Goal: Task Accomplishment & Management: Manage account settings

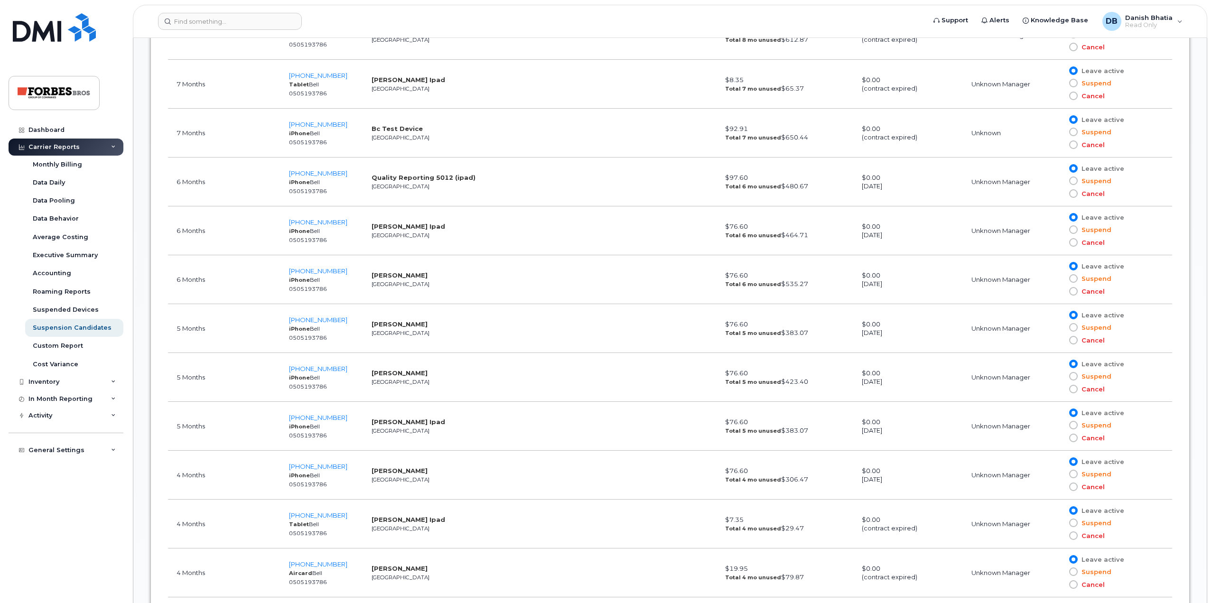
scroll to position [47, 0]
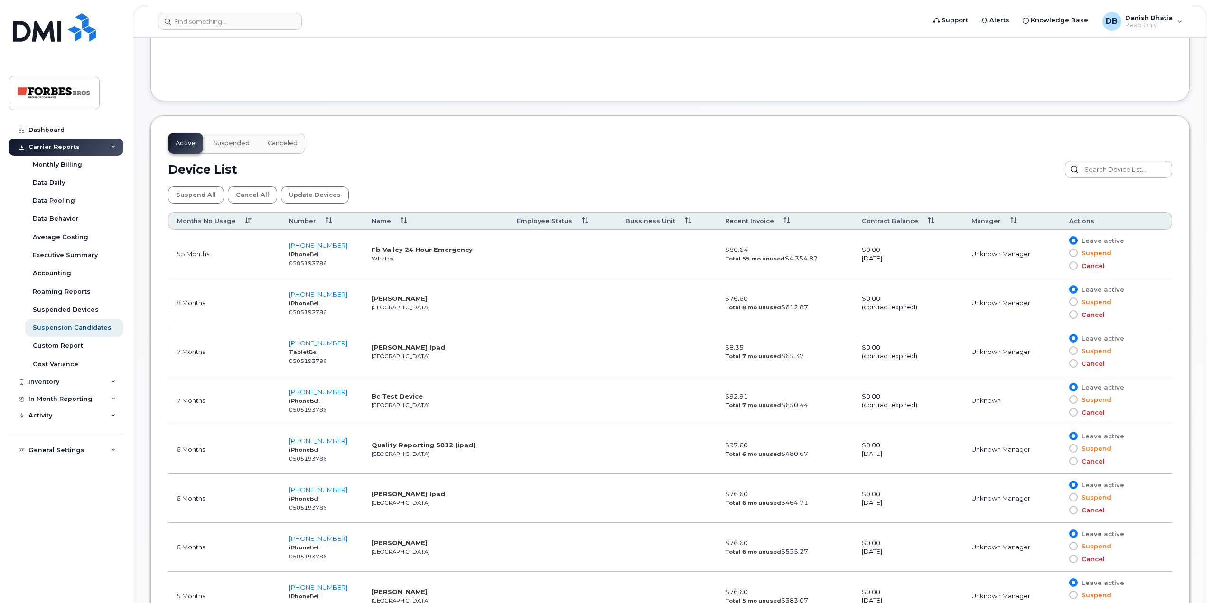
scroll to position [422, 0]
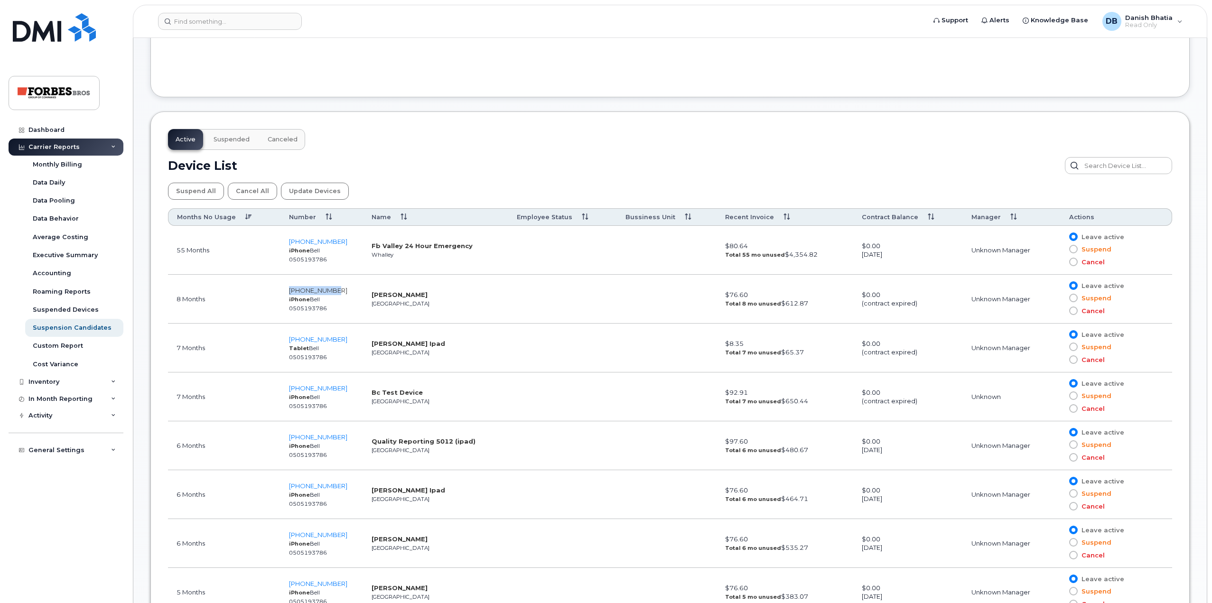
drag, startPoint x: 344, startPoint y: 288, endPoint x: 289, endPoint y: 289, distance: 55.5
click at [289, 289] on td "780-239-5342 iPhone Bell 0505193786" at bounding box center [321, 299] width 83 height 49
click at [424, 300] on td "Minda Stettner Edmonton" at bounding box center [435, 299] width 145 height 49
drag, startPoint x: 438, startPoint y: 297, endPoint x: 372, endPoint y: 297, distance: 65.5
click at [372, 297] on td "Minda Stettner Edmonton" at bounding box center [435, 299] width 145 height 49
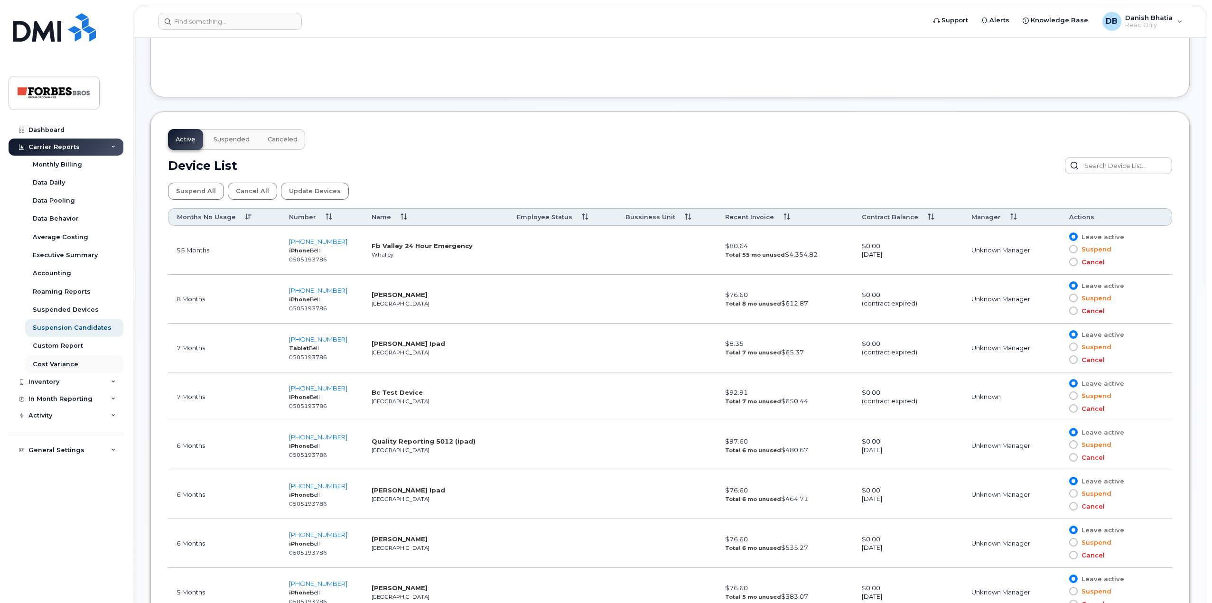
copy strong "[PERSON_NAME]"
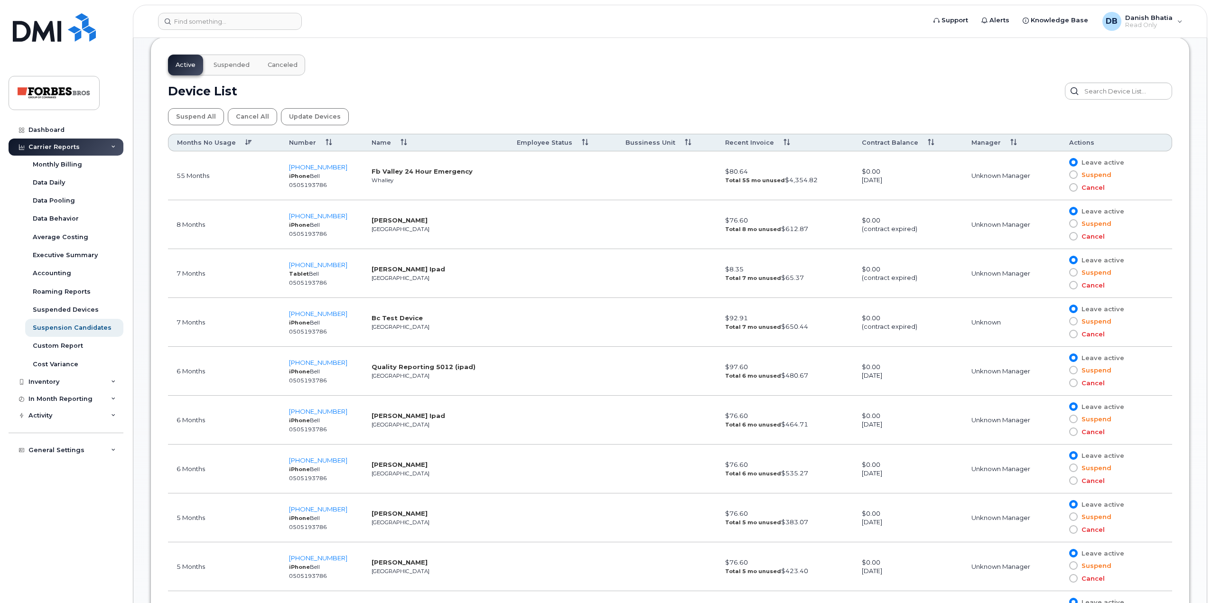
scroll to position [517, 0]
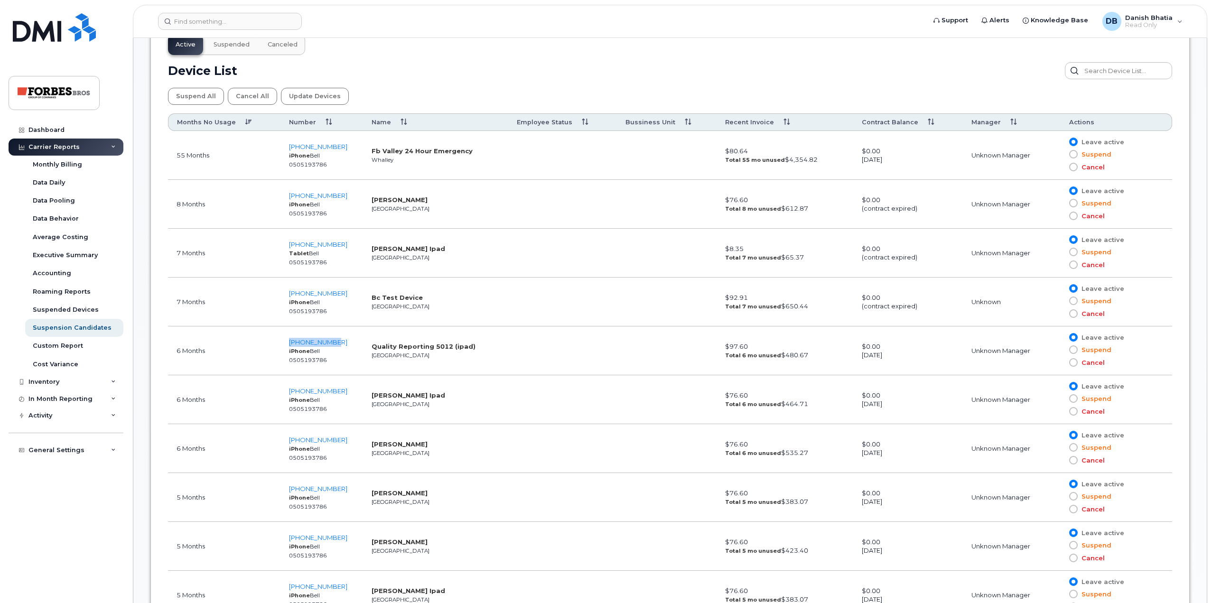
drag, startPoint x: 328, startPoint y: 342, endPoint x: 283, endPoint y: 342, distance: 45.1
click at [283, 342] on td "587-334-2675 iPhone Bell 0505193786" at bounding box center [321, 350] width 83 height 49
copy span "[PHONE_NUMBER]"
drag, startPoint x: 348, startPoint y: 440, endPoint x: 289, endPoint y: 441, distance: 58.8
click at [289, 441] on td "780-239-4602 iPhone Bell 0505193786" at bounding box center [321, 448] width 83 height 49
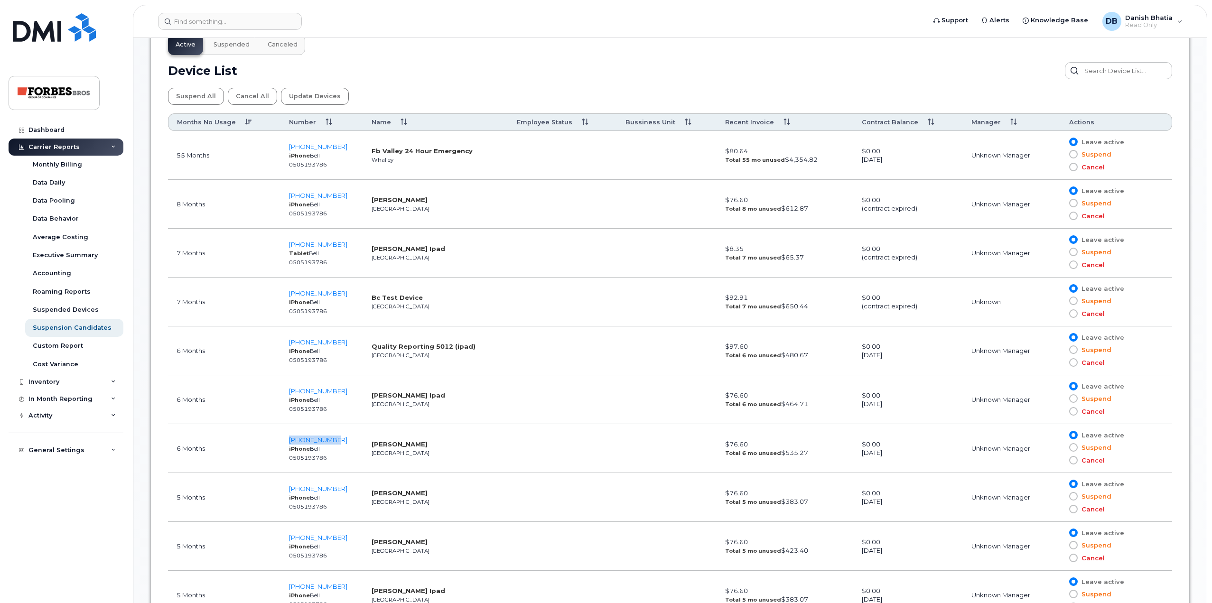
copy span "[PHONE_NUMBER]"
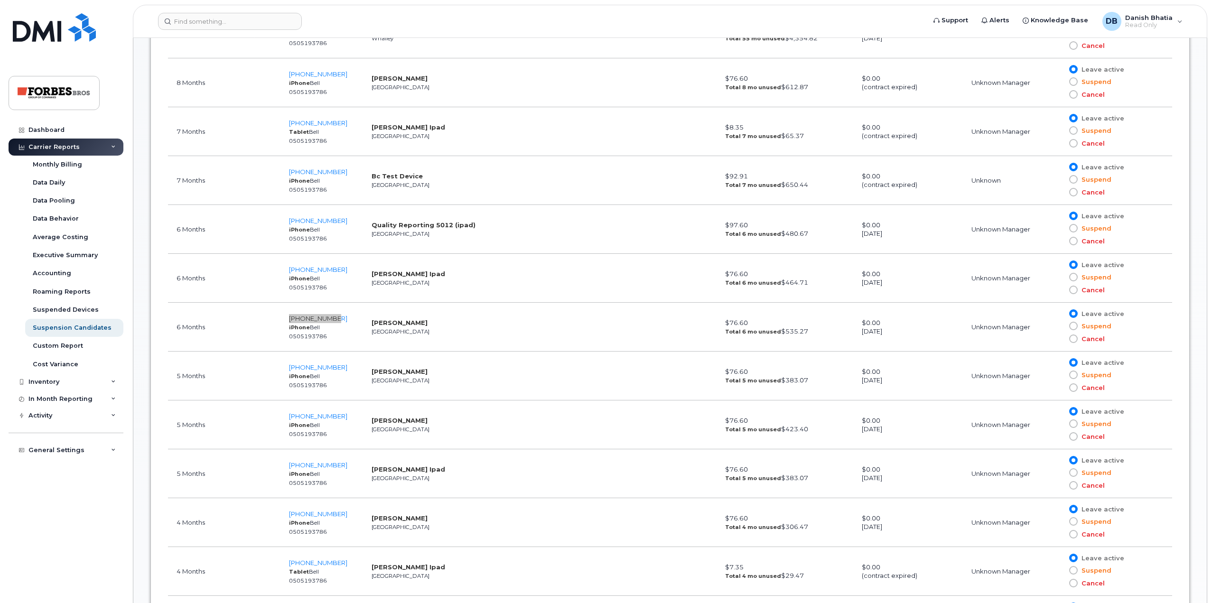
scroll to position [659, 0]
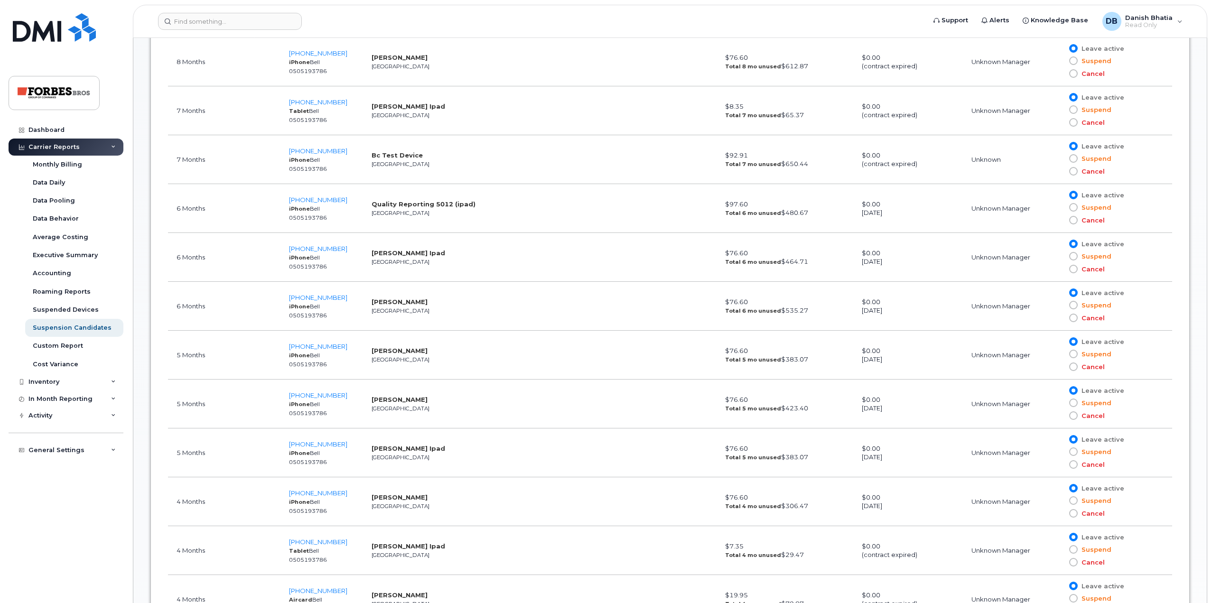
click at [349, 393] on td "780-235-0053 iPhone Bell 0505193786" at bounding box center [321, 404] width 83 height 49
copy span "[PHONE_NUMBER]"
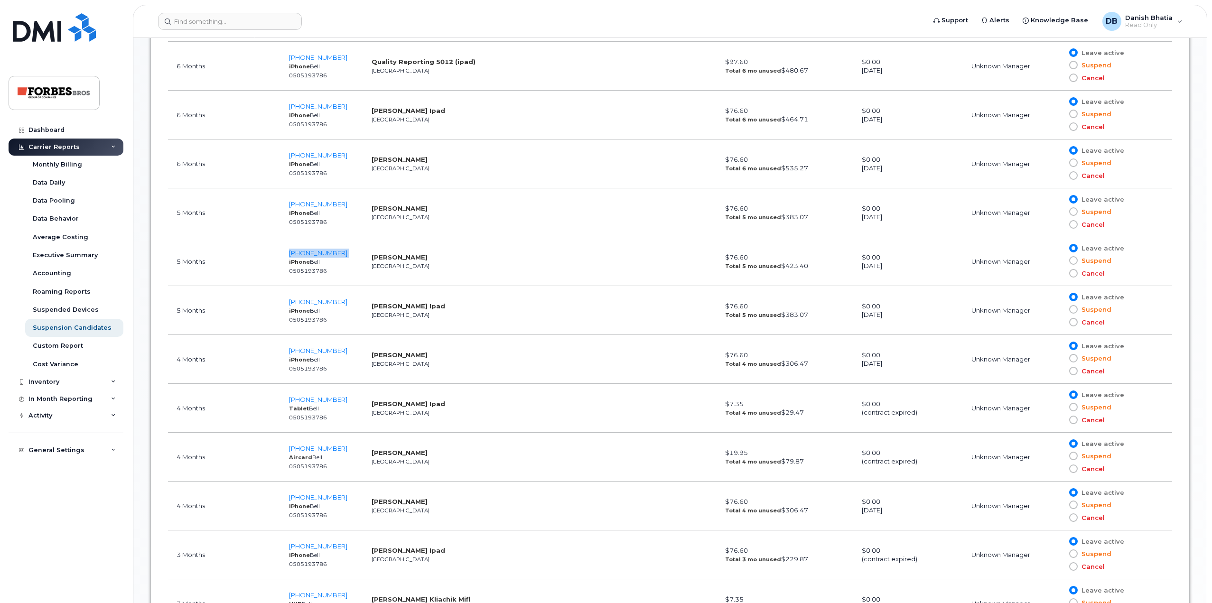
scroll to position [849, 0]
click at [345, 303] on td "587-335-1954 iPhone Bell 0505193786" at bounding box center [321, 312] width 83 height 49
copy span "[PHONE_NUMBER]"
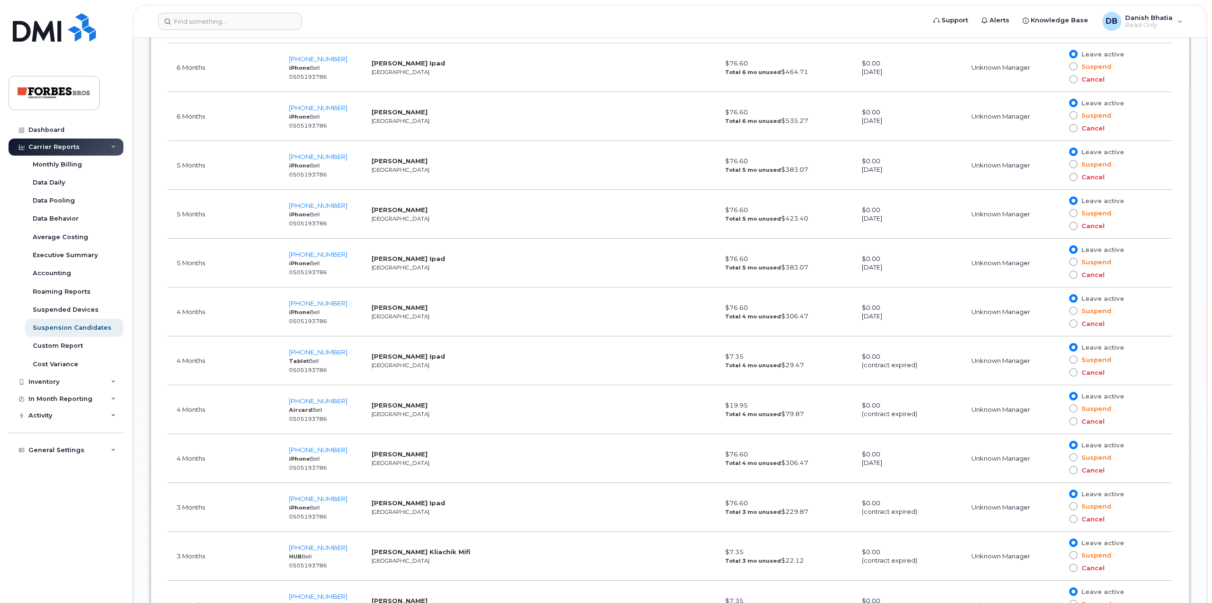
click at [1076, 312] on span at bounding box center [1073, 311] width 9 height 9
click at [1060, 311] on input "Suspend" at bounding box center [1060, 311] width 0 height 0
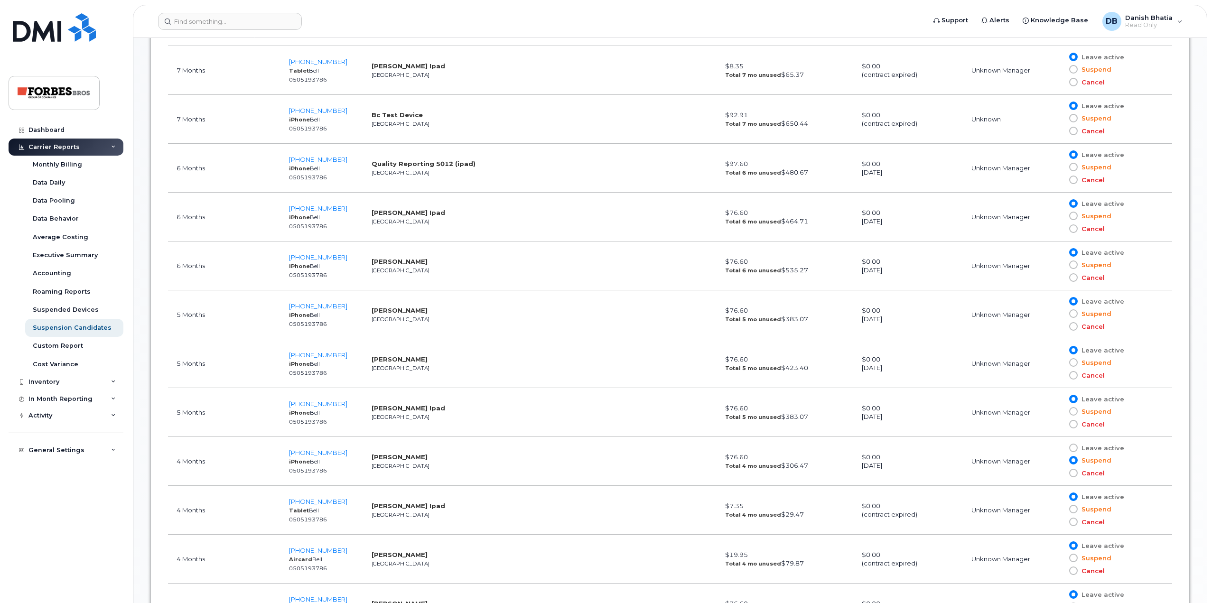
scroll to position [1091, 0]
click at [355, 111] on td "587-336-1532 Tablet Bell 0505193786" at bounding box center [321, 118] width 83 height 49
copy span "[PHONE_NUMBER]"
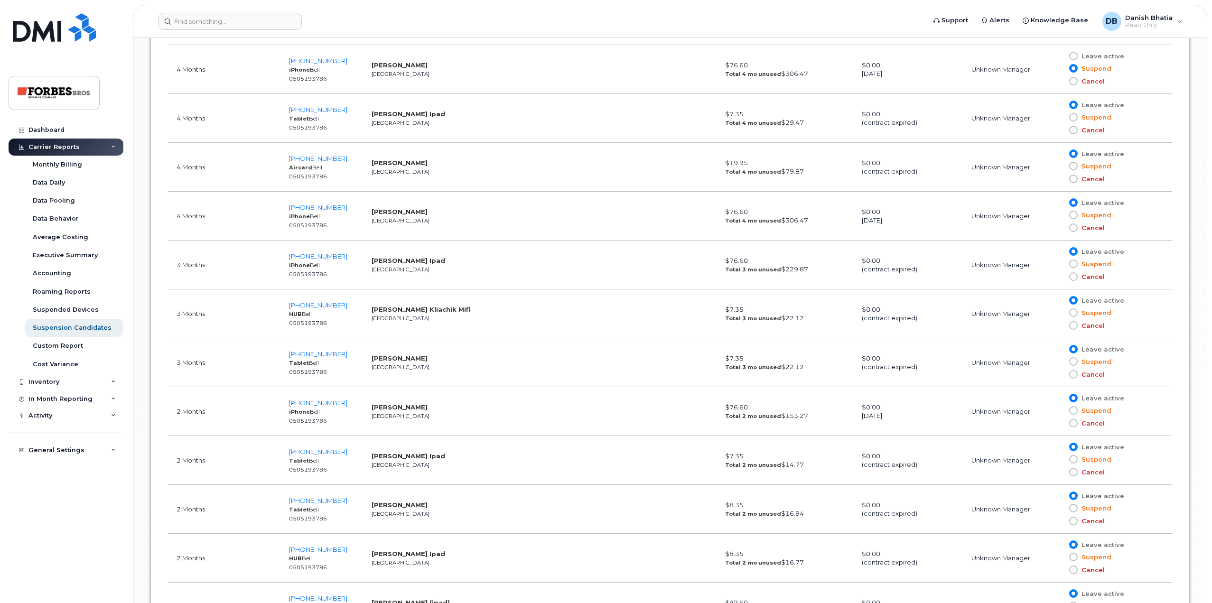
click at [355, 206] on td "780-278-6159 iPhone Bell 0505193786" at bounding box center [321, 216] width 83 height 49
copy span "[PHONE_NUMBER]"
drag, startPoint x: 347, startPoint y: 305, endPoint x: 279, endPoint y: 307, distance: 68.9
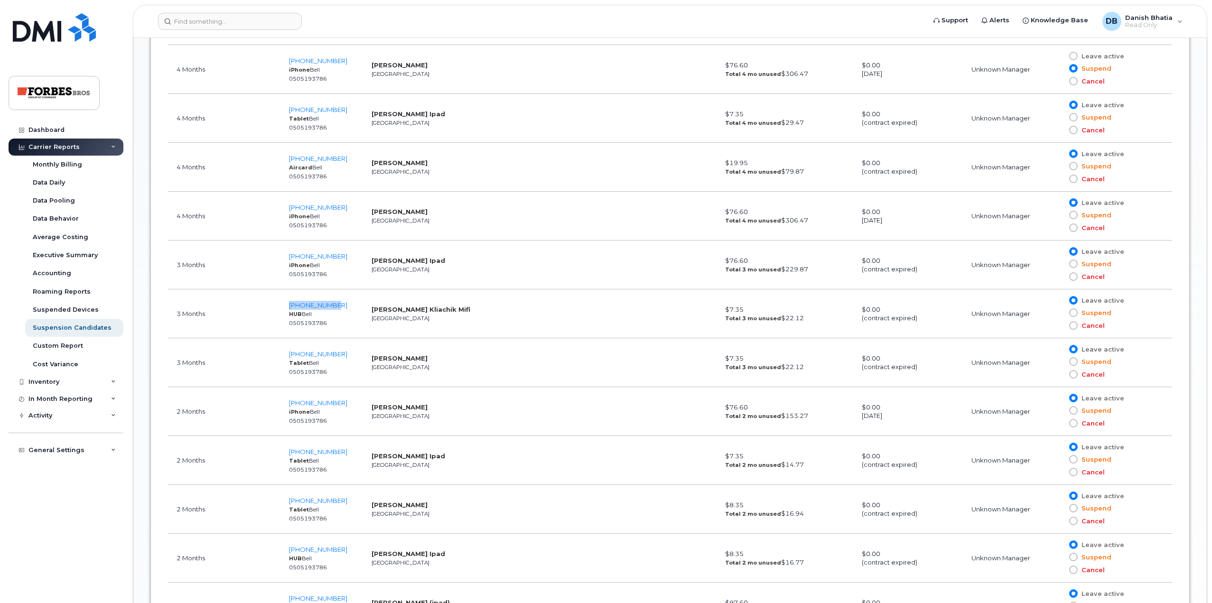
click at [279, 307] on tr "3 Months 587-340-1493 HUB Bell 0505193786 Eldon Kliachik Mifi Edmonton $7.35 To…" at bounding box center [670, 313] width 1004 height 49
copy tr "[PHONE_NUMBER]"
click at [347, 354] on td "780-237-9759 Tablet Bell 0505193786" at bounding box center [321, 362] width 83 height 49
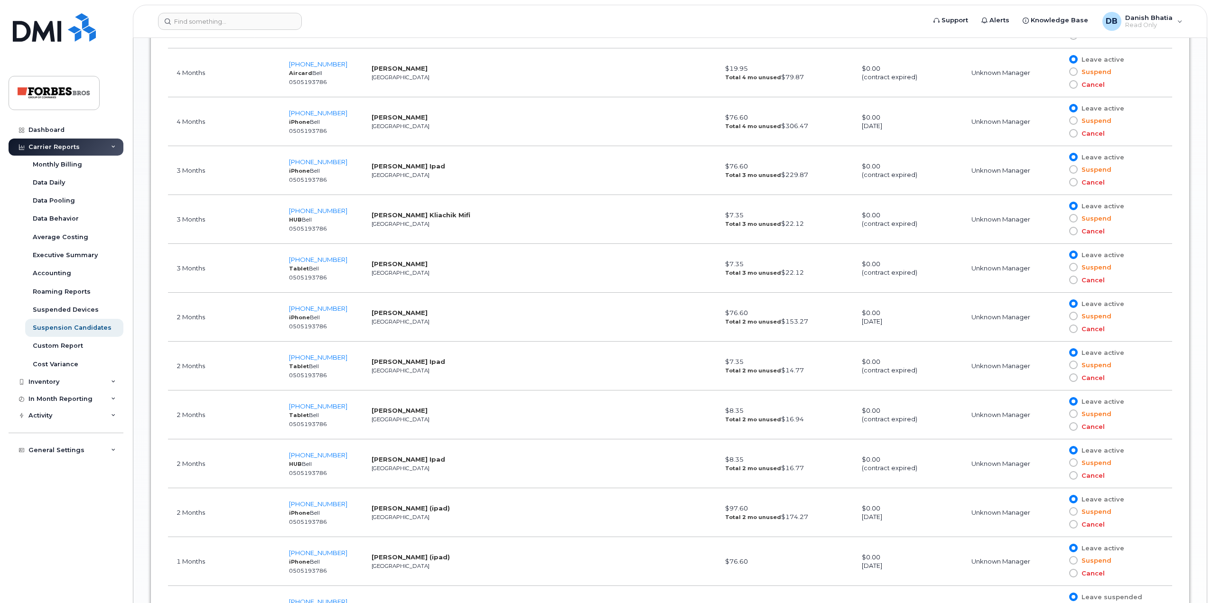
scroll to position [1186, 0]
drag, startPoint x: 347, startPoint y: 309, endPoint x: 283, endPoint y: 307, distance: 64.5
click at [283, 307] on td "587-334-5778 iPhone Bell 0505193786" at bounding box center [321, 316] width 83 height 49
copy span "[PHONE_NUMBER]"
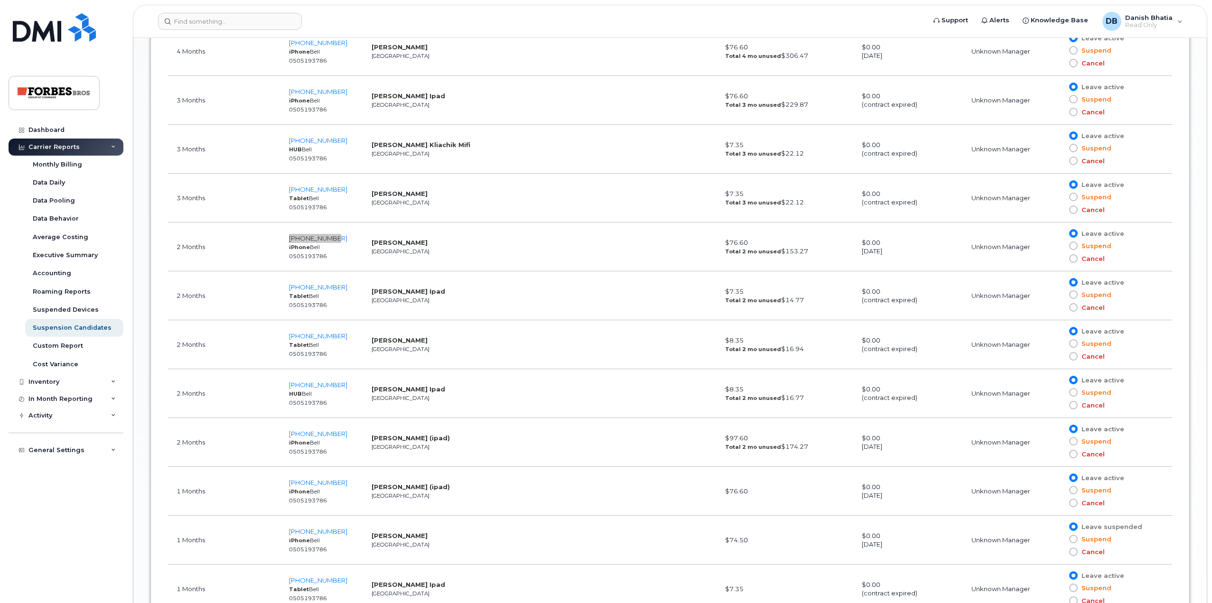
scroll to position [1281, 0]
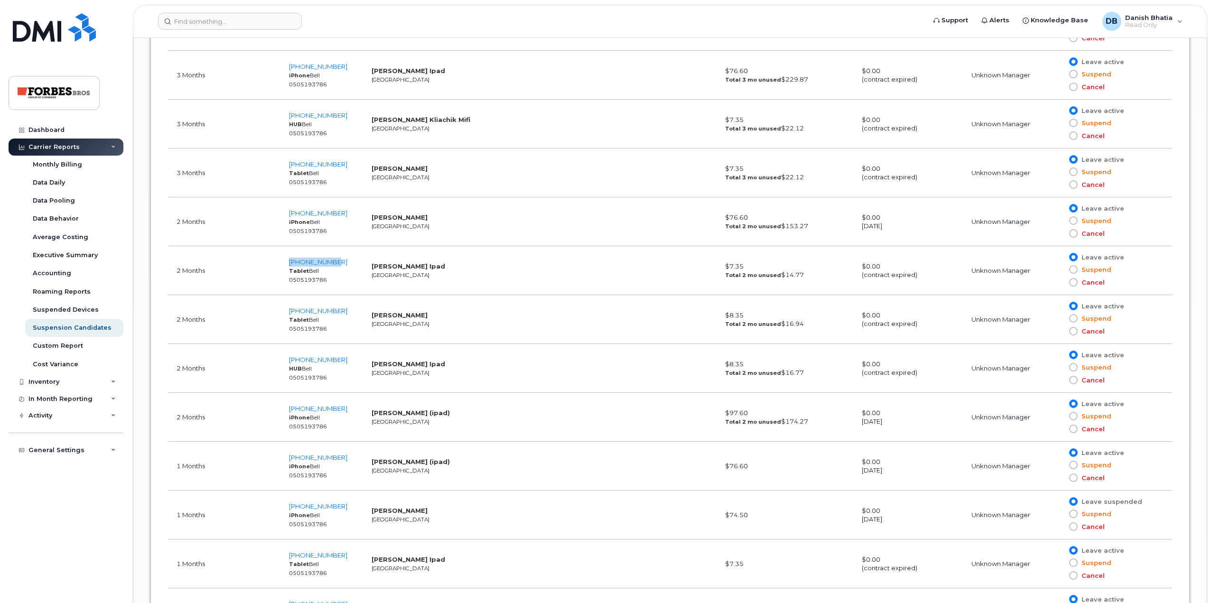
drag, startPoint x: 352, startPoint y: 264, endPoint x: 283, endPoint y: 260, distance: 68.5
click at [283, 260] on td "587-337-6828 Tablet Bell 0505193786" at bounding box center [321, 270] width 83 height 49
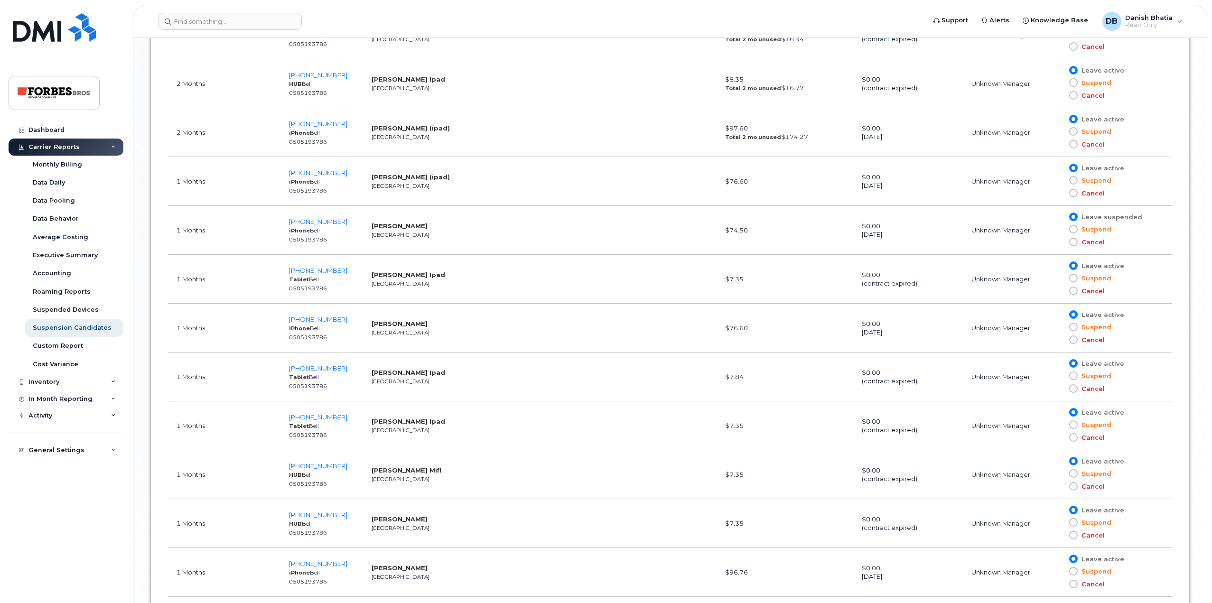
scroll to position [1613, 0]
drag, startPoint x: 353, startPoint y: 269, endPoint x: 284, endPoint y: 270, distance: 69.3
click at [284, 270] on td "587-566-6957 iPhone Bell 0505193786" at bounding box center [321, 280] width 83 height 49
copy span "[PHONE_NUMBER]"
